Goal: Browse casually: Explore the website without a specific task or goal

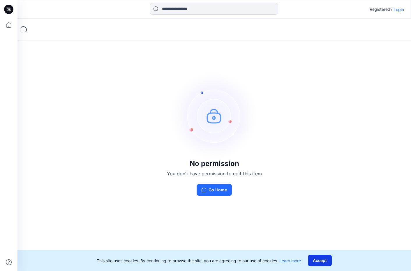
click at [313, 261] on button "Accept" at bounding box center [320, 260] width 24 height 12
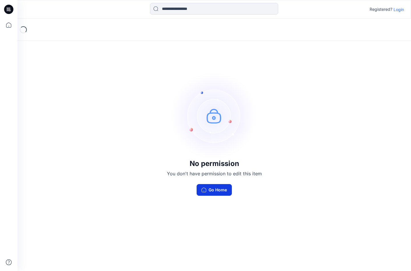
click at [206, 184] on button "Go Home" at bounding box center [214, 190] width 35 height 12
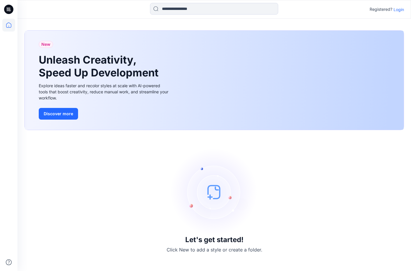
click at [210, 194] on img at bounding box center [214, 191] width 87 height 87
click at [214, 195] on img at bounding box center [214, 191] width 87 height 87
click at [217, 191] on img at bounding box center [214, 191] width 87 height 87
click at [66, 110] on button "Discover more" at bounding box center [58, 114] width 39 height 12
